Goal: Task Accomplishment & Management: Use online tool/utility

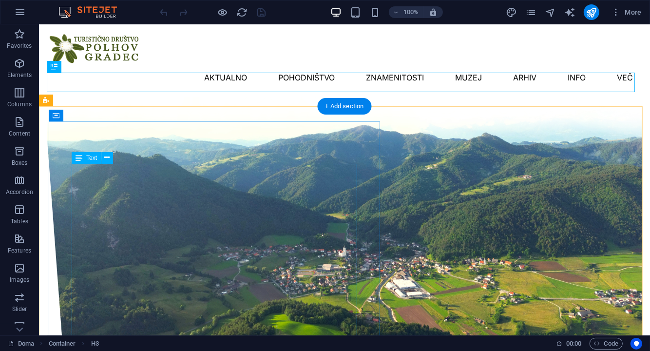
scroll to position [279, 0]
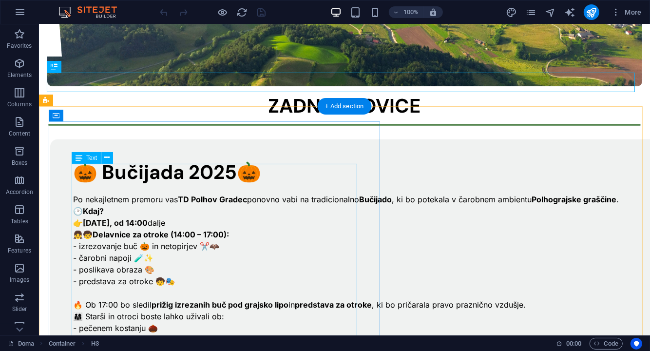
click at [179, 238] on div "Po nekajletnem premoru vas TD Polhov Gradec ponovno vabi na tradicionalno Bučij…" at bounding box center [364, 292] width 582 height 222
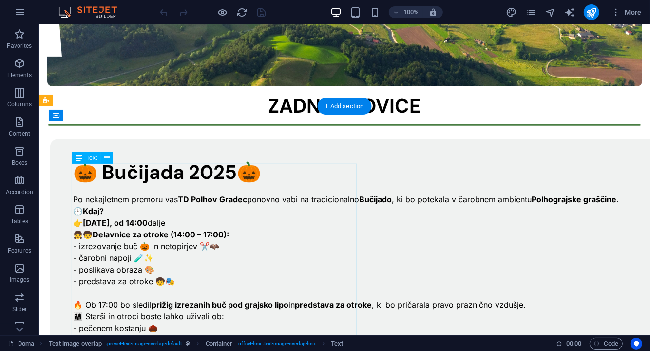
click at [179, 238] on div "Po nekajletnem premoru vas TD Polhov Gradec ponovno vabi na tradicionalno Bučij…" at bounding box center [364, 292] width 582 height 222
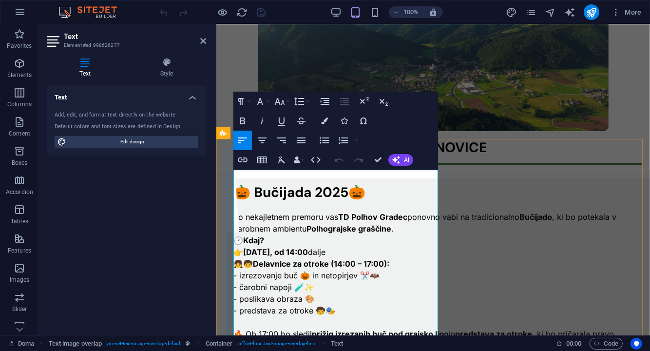
scroll to position [170, 0]
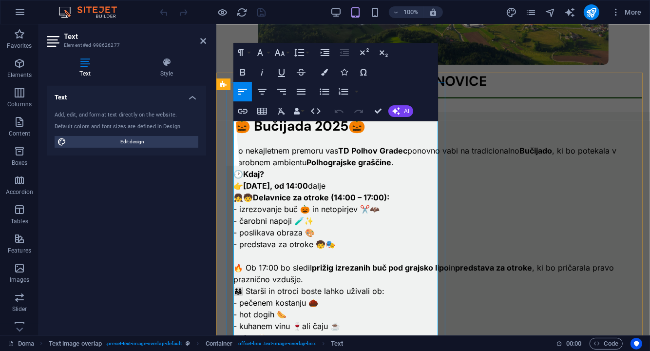
click at [407, 199] on p "👧🧒 Delavnice za otroke (14:00 – 17:00):" at bounding box center [440, 197] width 415 height 12
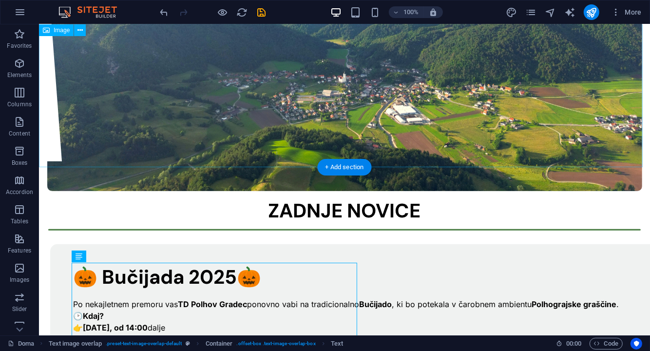
scroll to position [175, 0]
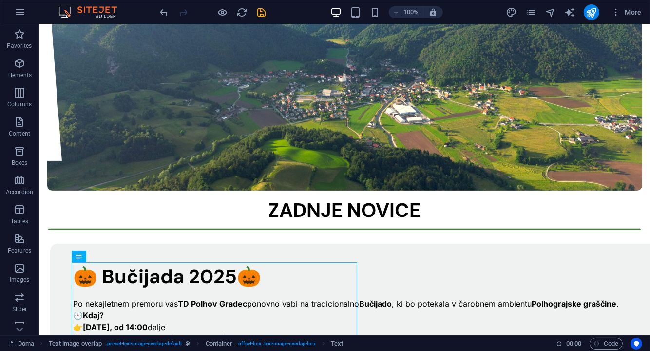
click at [268, 9] on div "100% More" at bounding box center [402, 12] width 488 height 16
click at [261, 11] on icon "save" at bounding box center [261, 12] width 11 height 11
checkbox input "false"
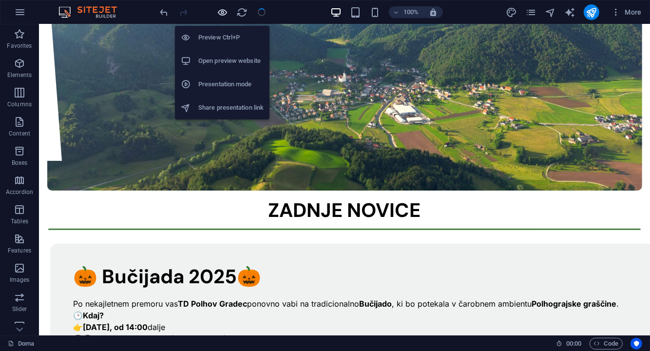
click at [223, 12] on icon "button" at bounding box center [222, 12] width 11 height 11
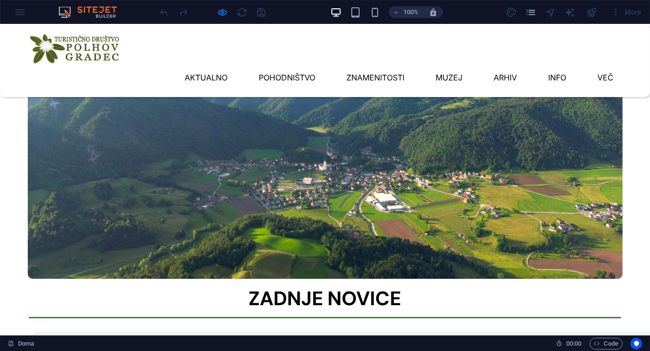
scroll to position [0, 0]
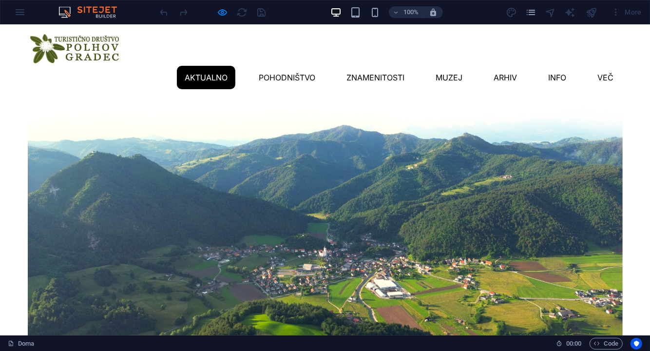
click at [183, 65] on link "Aktualno" at bounding box center [206, 76] width 59 height 23
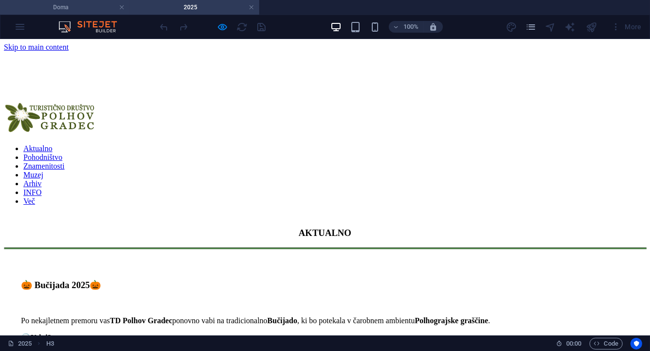
click at [88, 8] on h4 "Doma" at bounding box center [65, 7] width 130 height 11
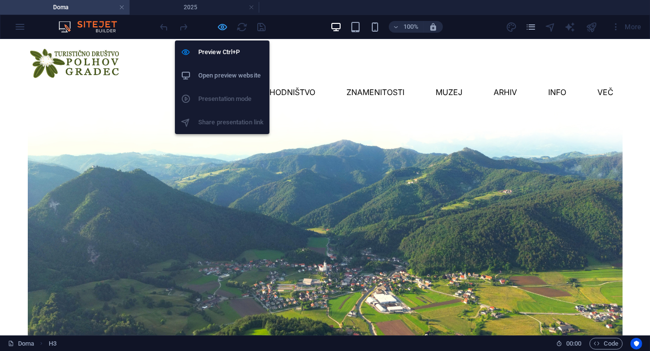
click at [222, 27] on icon "button" at bounding box center [222, 26] width 11 height 11
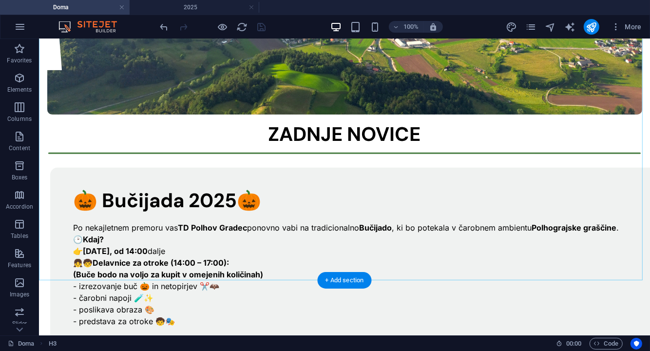
scroll to position [390, 0]
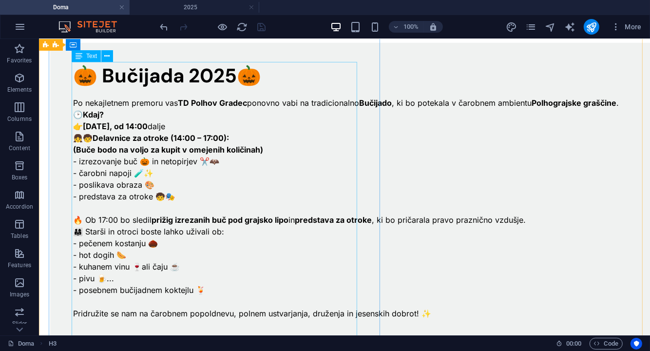
click at [209, 115] on div "Po nekajletnem premoru vas TD Polhov Gradec ponovno vabi na tradicionalno Bučij…" at bounding box center [364, 202] width 582 height 234
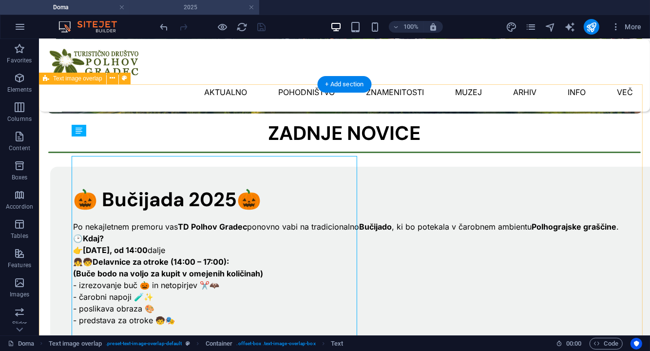
scroll to position [124, 0]
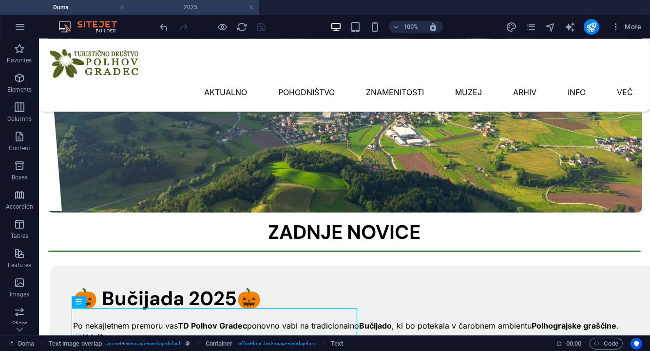
click at [205, 0] on li "2025" at bounding box center [195, 7] width 130 height 15
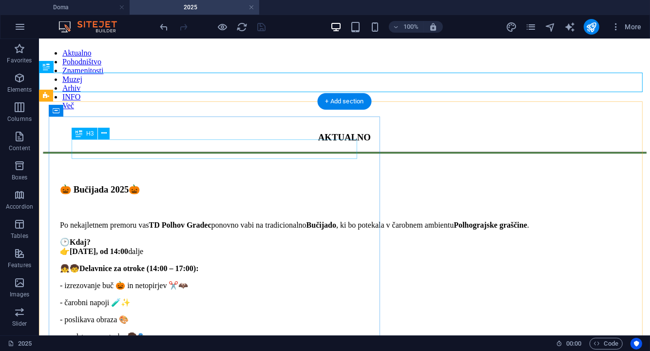
scroll to position [195, 0]
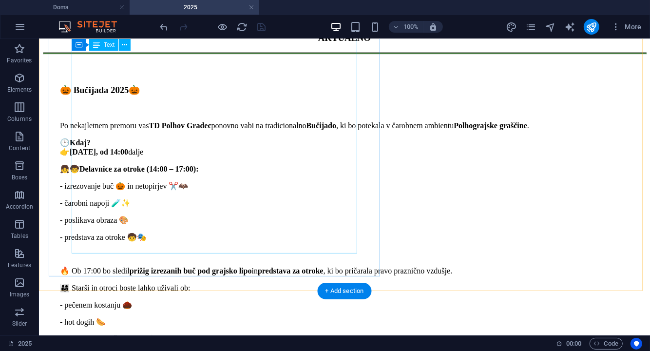
click at [205, 139] on div "Po nekajletnem premoru vas TD Polhov Gradec ponovno vabi na tradicionalno Bučij…" at bounding box center [343, 257] width 569 height 307
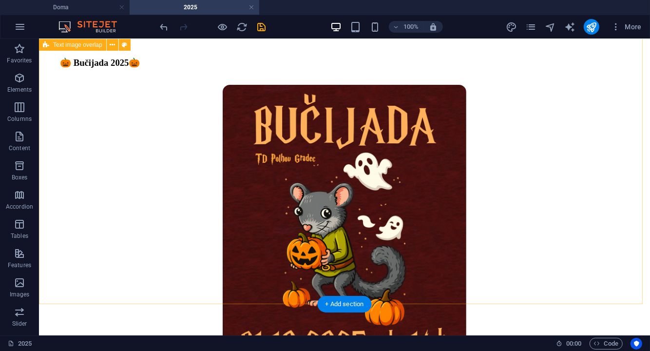
scroll to position [153, 0]
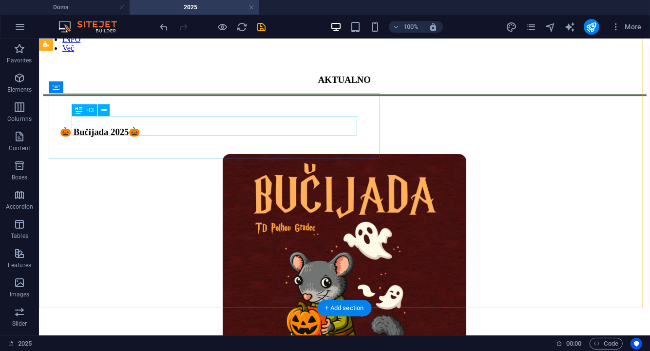
click at [203, 126] on div "🎃 Bučijada 2025🎃" at bounding box center [343, 131] width 569 height 11
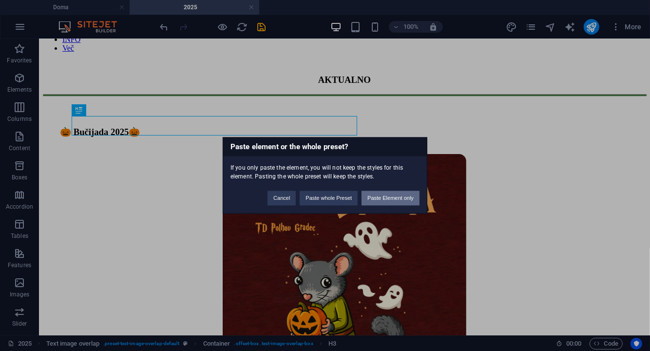
click at [385, 195] on button "Paste Element only" at bounding box center [391, 198] width 58 height 15
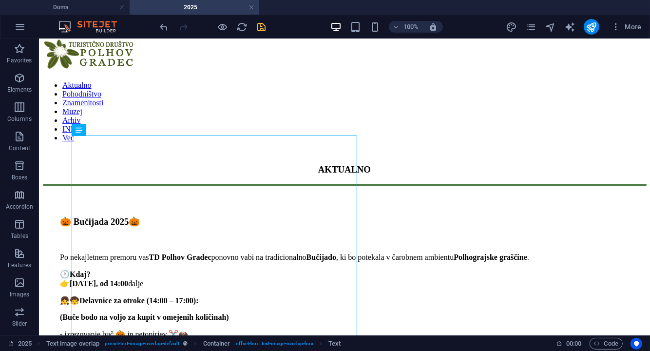
click at [264, 27] on icon "save" at bounding box center [261, 26] width 11 height 11
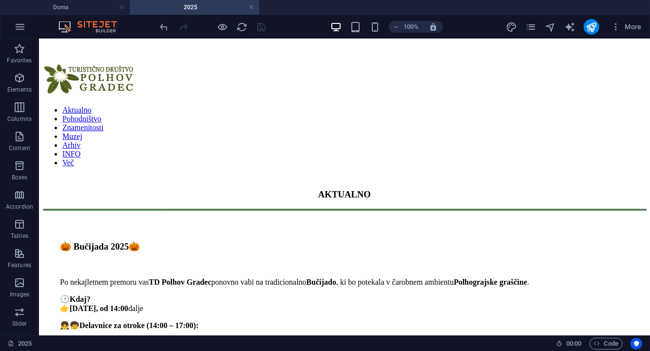
click at [254, 3] on h4 "2025" at bounding box center [195, 7] width 130 height 11
click at [251, 7] on link at bounding box center [252, 7] width 6 height 9
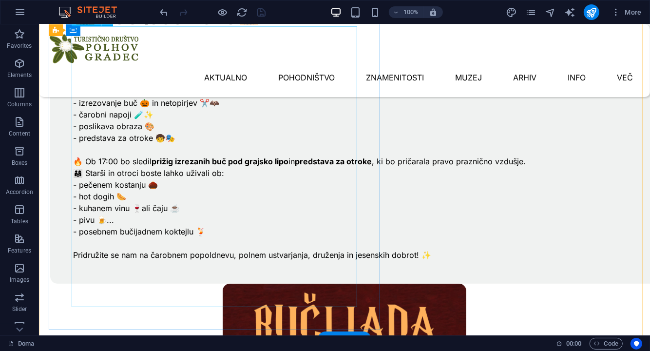
scroll to position [246, 0]
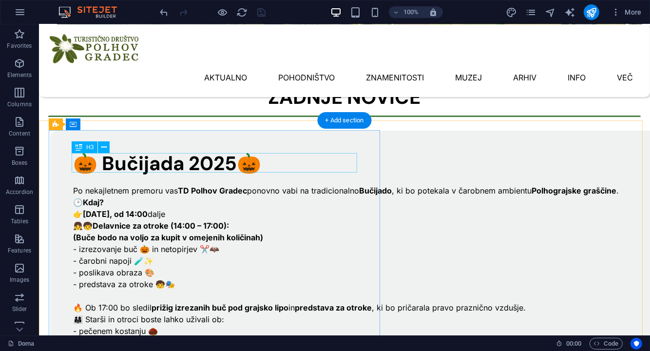
click at [234, 161] on div "🎃 Bučijada 2025🎃" at bounding box center [364, 163] width 582 height 20
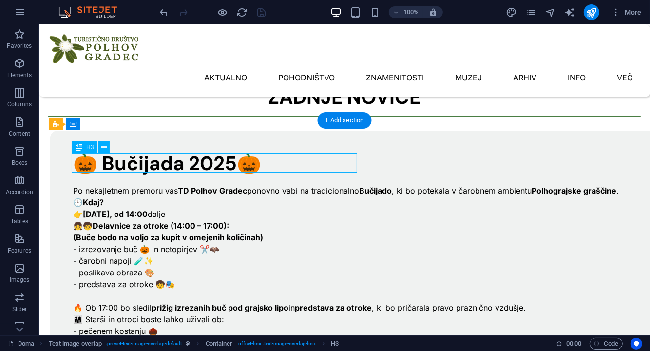
click at [234, 161] on div "🎃 Bučijada 2025🎃" at bounding box center [364, 163] width 582 height 20
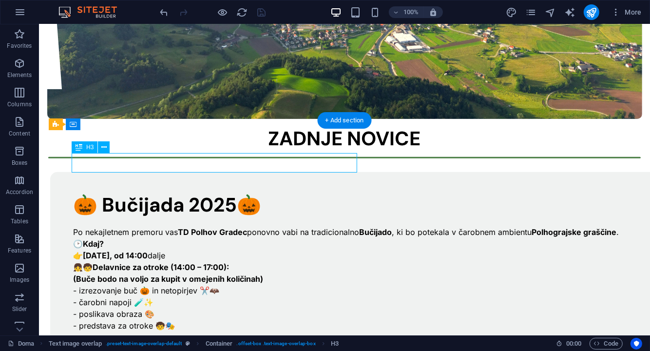
scroll to position [103, 0]
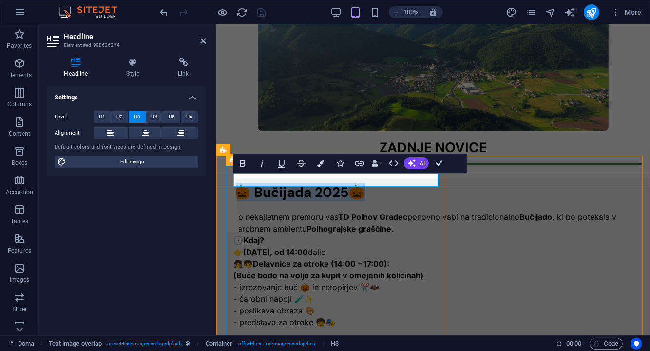
click at [350, 185] on h3 "🎃 Bučijada 2025🎃" at bounding box center [440, 192] width 415 height 14
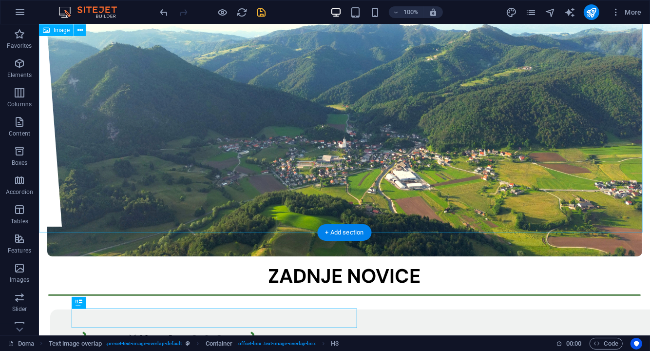
scroll to position [0, 0]
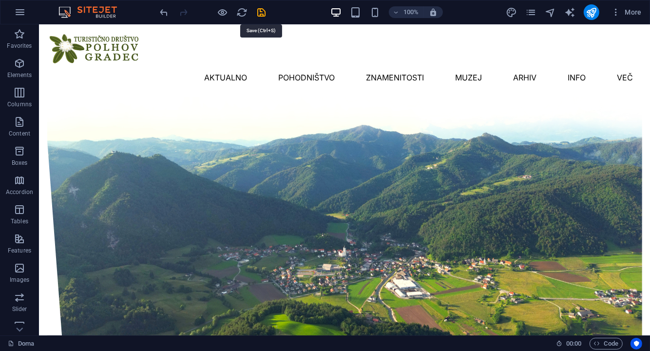
click at [265, 13] on icon "save" at bounding box center [261, 12] width 11 height 11
checkbox input "false"
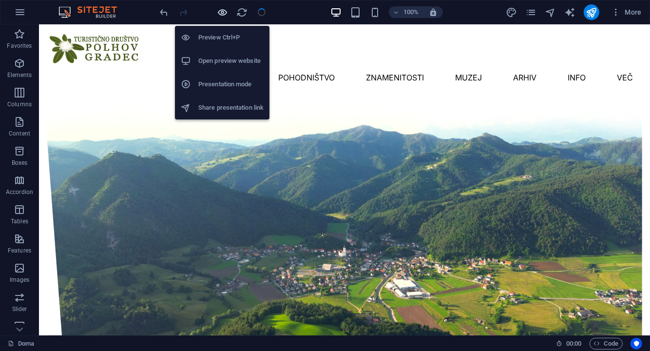
click at [223, 12] on icon "button" at bounding box center [222, 12] width 11 height 11
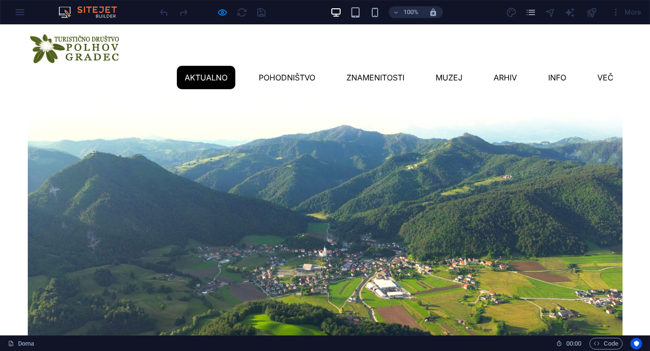
click at [177, 65] on link "Aktualno" at bounding box center [206, 76] width 59 height 23
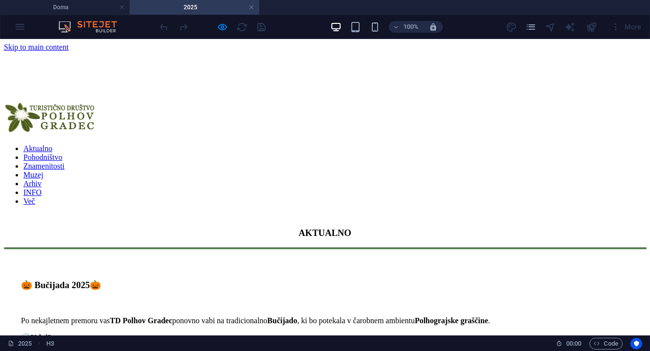
click at [229, 27] on div at bounding box center [212, 27] width 109 height 16
click at [224, 27] on icon "button" at bounding box center [222, 26] width 11 height 11
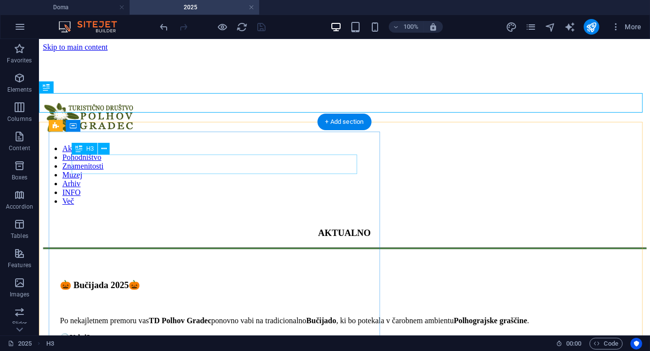
click at [246, 279] on div "🎃 Bučijada 2025🎃" at bounding box center [343, 284] width 569 height 11
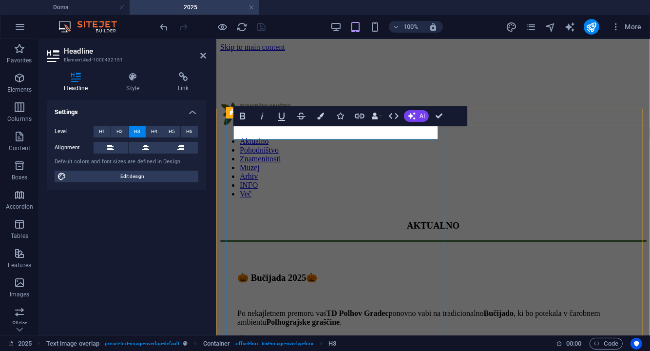
click at [353, 272] on h3 "🎃 Bučijada 2025🎃" at bounding box center [433, 277] width 392 height 11
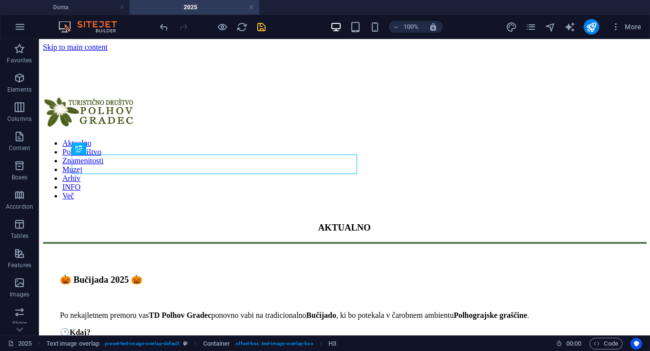
click at [259, 21] on icon "save" at bounding box center [261, 26] width 11 height 11
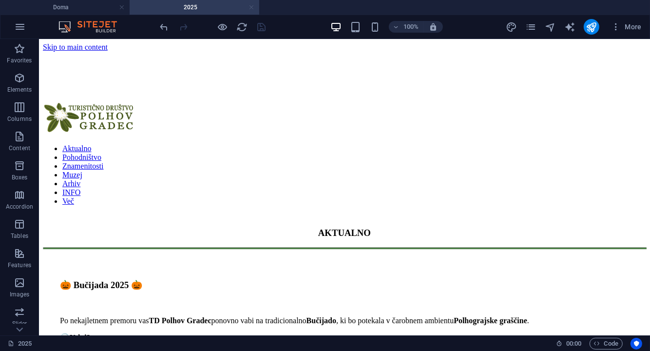
click at [252, 7] on link at bounding box center [252, 7] width 6 height 9
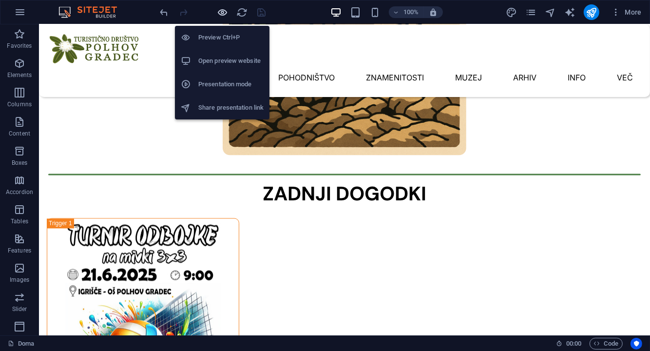
click at [224, 11] on icon "button" at bounding box center [222, 12] width 11 height 11
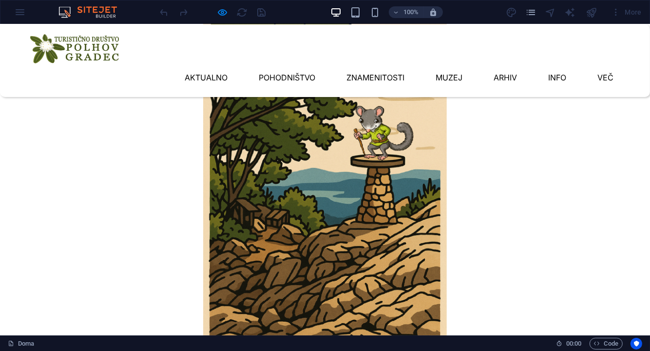
scroll to position [1166, 0]
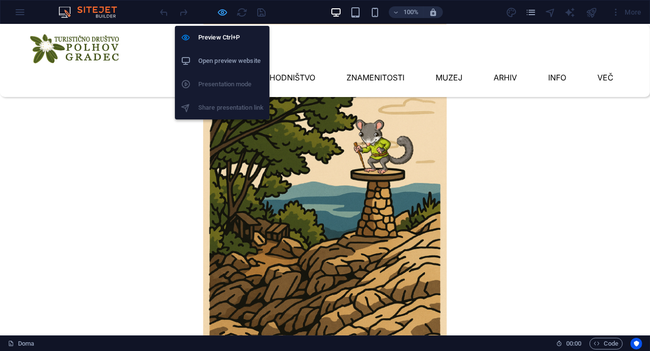
click at [223, 10] on icon "button" at bounding box center [222, 12] width 11 height 11
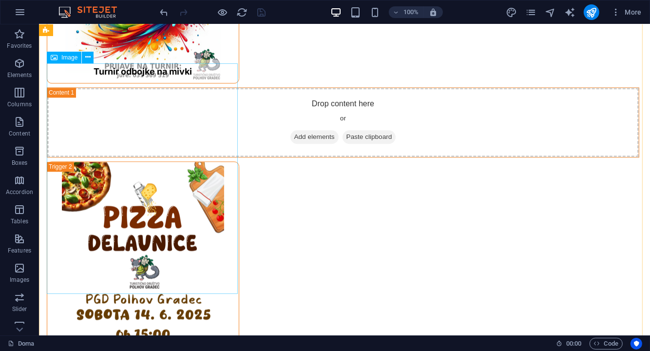
scroll to position [1819, 0]
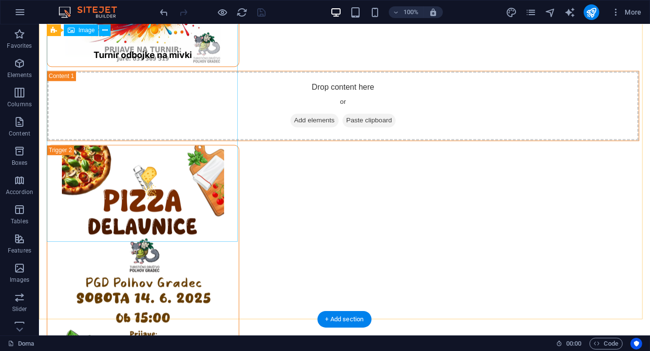
select select "px"
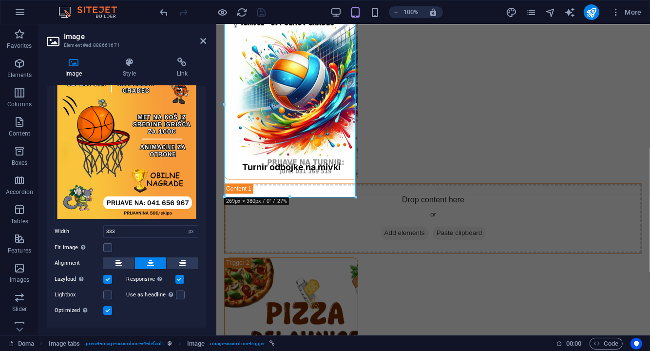
scroll to position [108, 0]
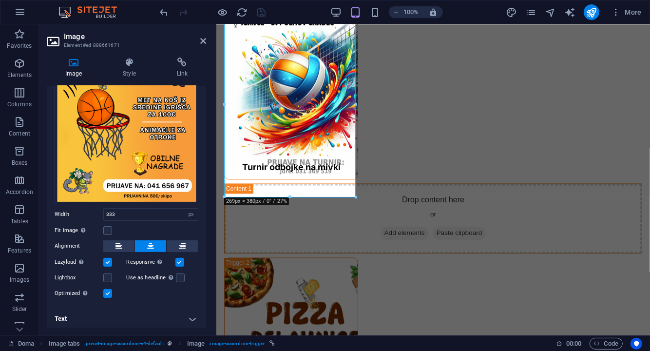
click at [115, 319] on h4 "Text" at bounding box center [126, 318] width 159 height 23
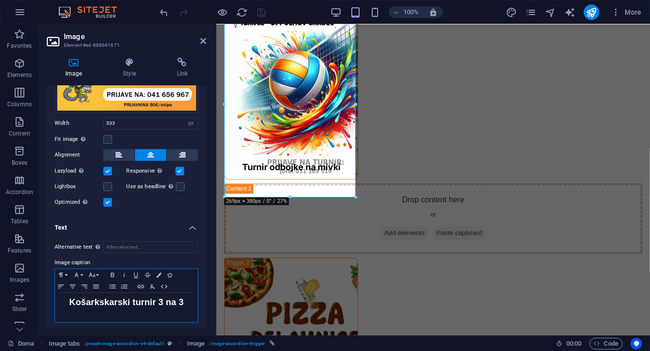
click at [107, 300] on span "Košarkskarski turnir 3 na 3" at bounding box center [126, 302] width 115 height 10
click at [200, 43] on icon at bounding box center [203, 41] width 6 height 8
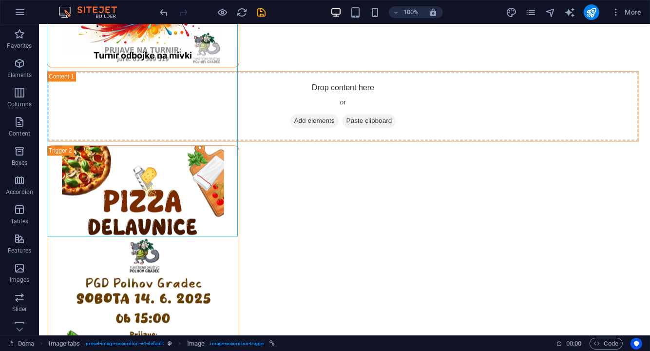
scroll to position [1819, 0]
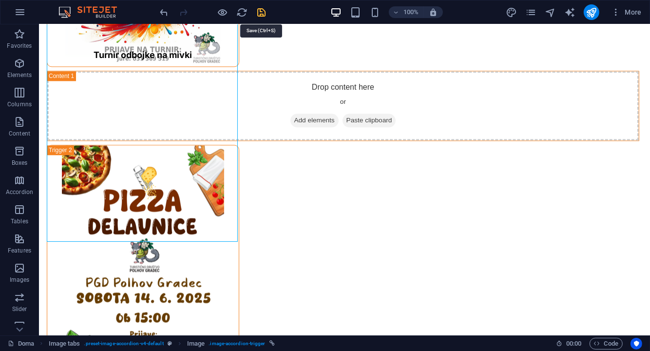
click at [265, 12] on icon "save" at bounding box center [261, 12] width 11 height 11
checkbox input "false"
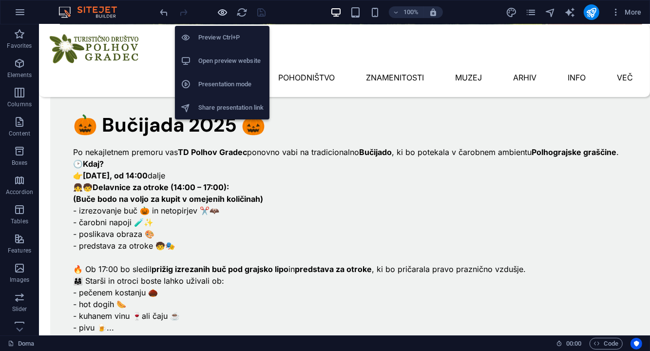
click at [220, 14] on icon "button" at bounding box center [222, 12] width 11 height 11
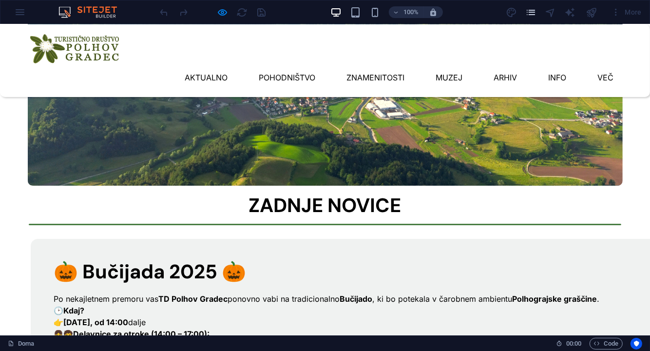
scroll to position [0, 0]
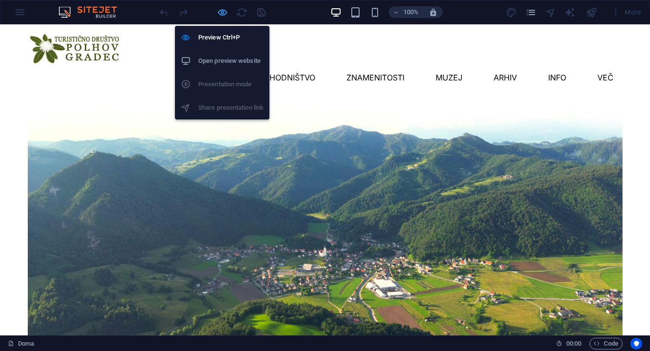
click at [222, 9] on icon "button" at bounding box center [222, 12] width 11 height 11
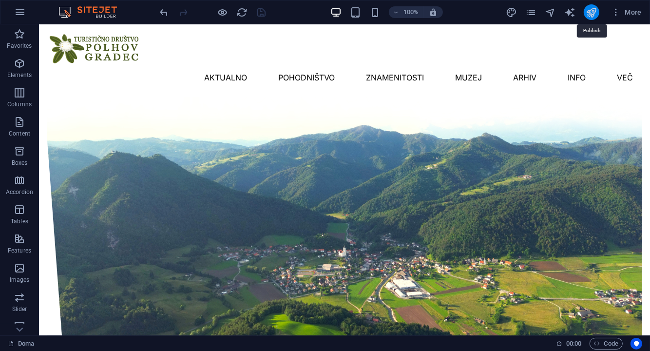
click at [592, 10] on icon "publish" at bounding box center [591, 12] width 11 height 11
